Goal: Information Seeking & Learning: Learn about a topic

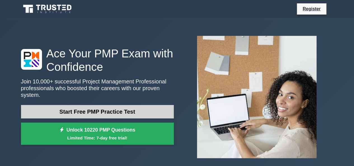
click at [108, 105] on link "Start Free PMP Practice Test" at bounding box center [97, 111] width 153 height 13
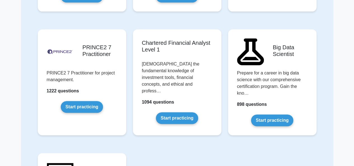
scroll to position [1338, 0]
